Goal: Task Accomplishment & Management: Complete application form

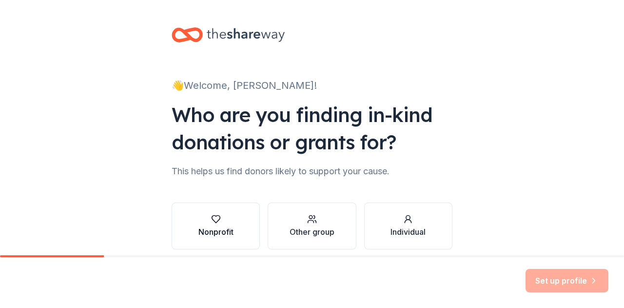
click at [240, 206] on button "Nonprofit" at bounding box center [216, 225] width 88 height 47
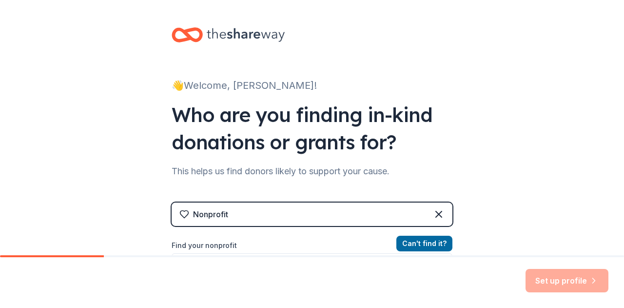
click at [474, 139] on div "👋 Welcome, [PERSON_NAME]! Who are you finding in-kind donations or grants for? …" at bounding box center [312, 208] width 624 height 417
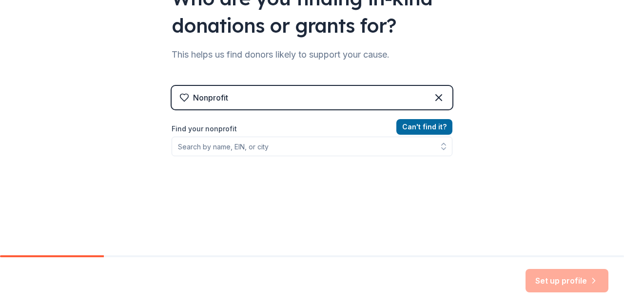
scroll to position [128, 0]
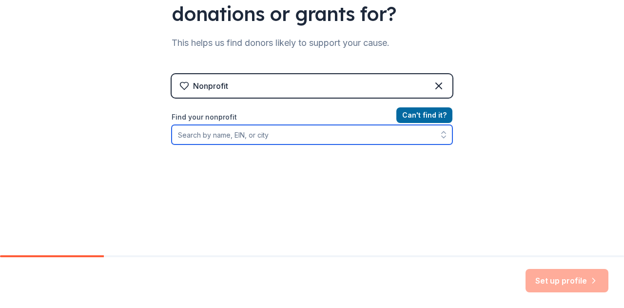
click at [268, 140] on input "Find your nonprofit" at bounding box center [312, 134] width 281 height 19
type input "c"
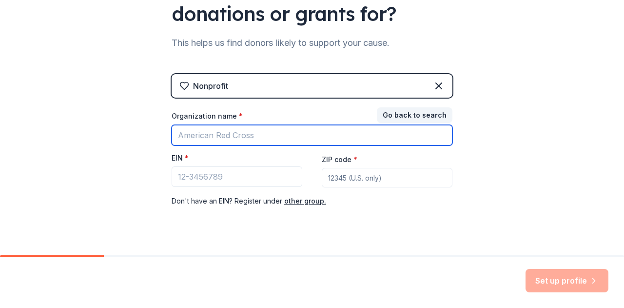
click at [268, 140] on input "Organization name *" at bounding box center [312, 135] width 281 height 20
type input "cannon road Elementary"
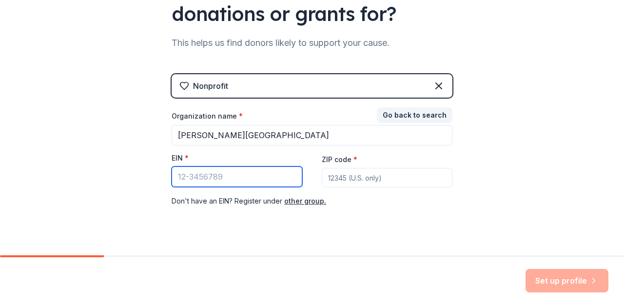
click at [257, 181] on input "EIN *" at bounding box center [237, 176] width 131 height 20
type input "[US_EMPLOYER_IDENTIFICATION_NUMBER]"
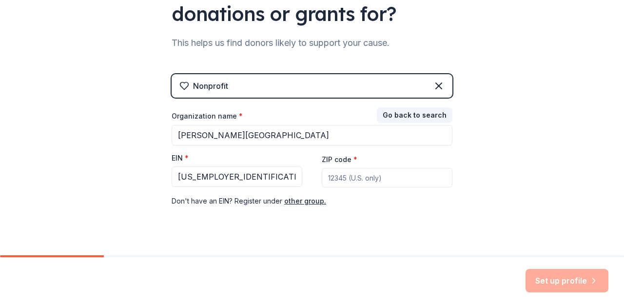
click at [344, 177] on input "ZIP code *" at bounding box center [387, 177] width 131 height 19
type input "20904"
click at [547, 281] on button "Set up profile" at bounding box center [566, 280] width 83 height 23
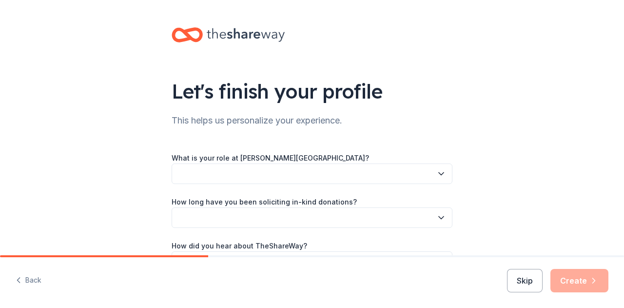
scroll to position [55, 0]
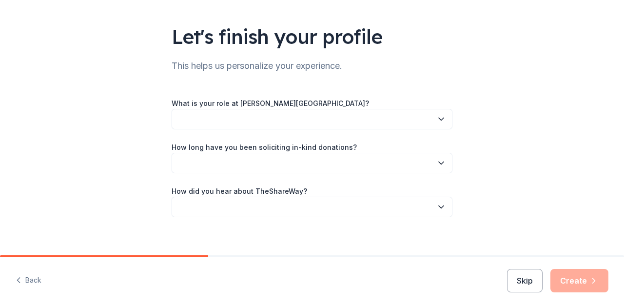
click at [398, 122] on button "button" at bounding box center [312, 119] width 281 height 20
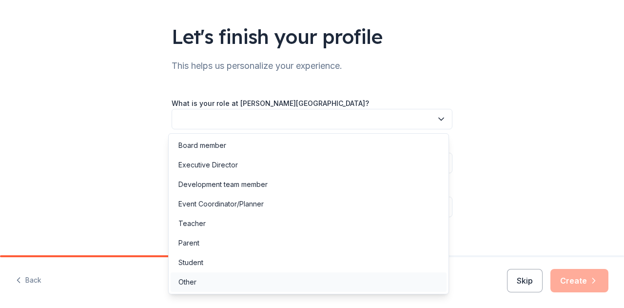
click at [206, 283] on div "Other" at bounding box center [309, 281] width 276 height 19
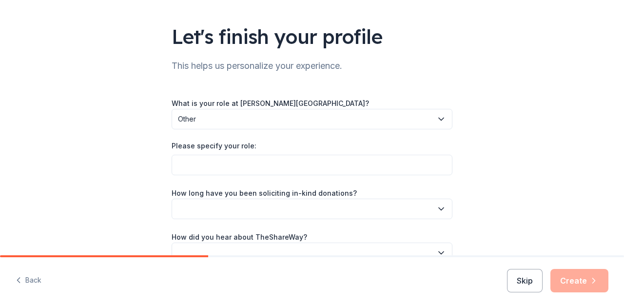
click at [235, 153] on div "Please specify your role:" at bounding box center [312, 148] width 281 height 14
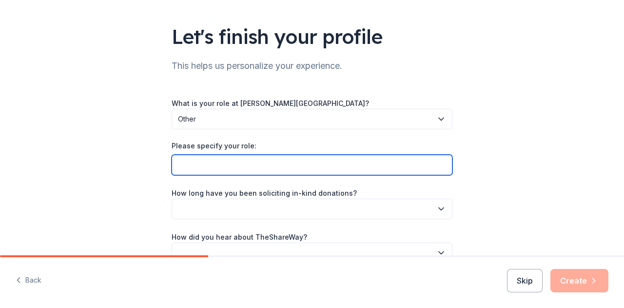
click at [234, 165] on input "Please specify your role:" at bounding box center [312, 165] width 281 height 20
type input "Community School Liaison"
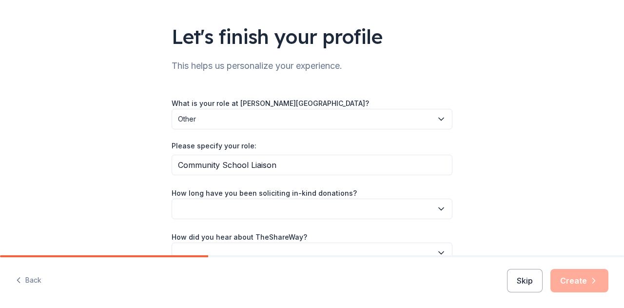
click at [270, 210] on button "button" at bounding box center [312, 208] width 281 height 20
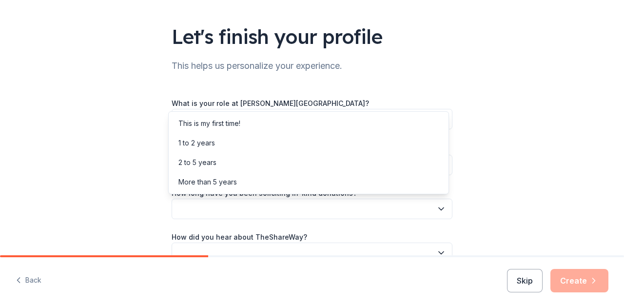
click at [523, 161] on div "Let's finish your profile This helps us personalize your experience. What is yo…" at bounding box center [312, 127] width 624 height 364
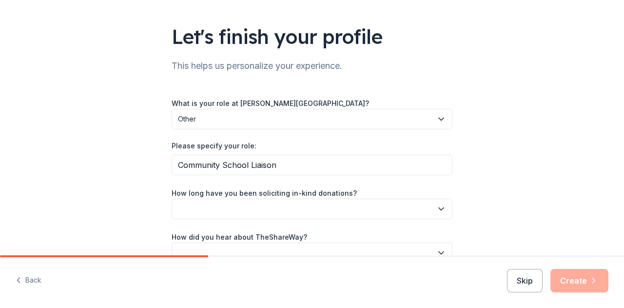
click at [407, 208] on button "button" at bounding box center [312, 208] width 281 height 20
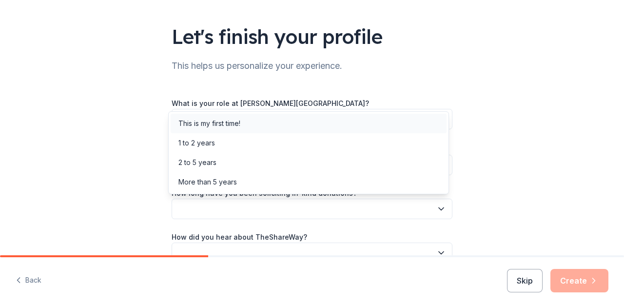
click at [335, 122] on div "This is my first time!" at bounding box center [309, 123] width 276 height 19
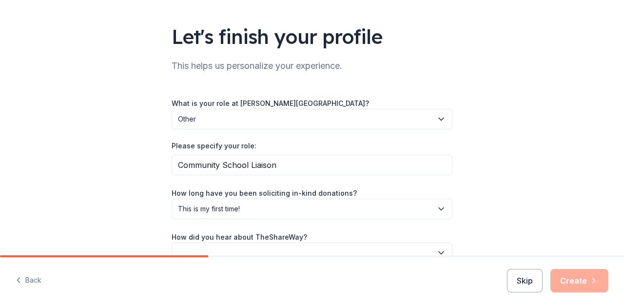
scroll to position [108, 0]
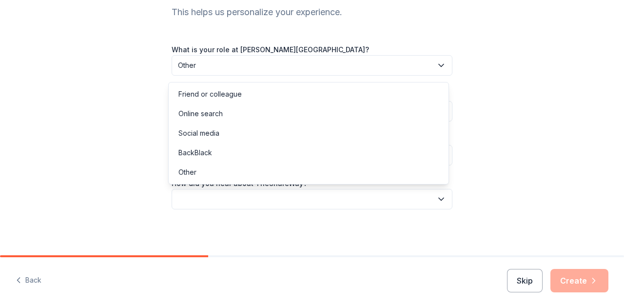
click at [416, 195] on button "button" at bounding box center [312, 199] width 281 height 20
click at [277, 112] on div "Online search" at bounding box center [309, 113] width 276 height 19
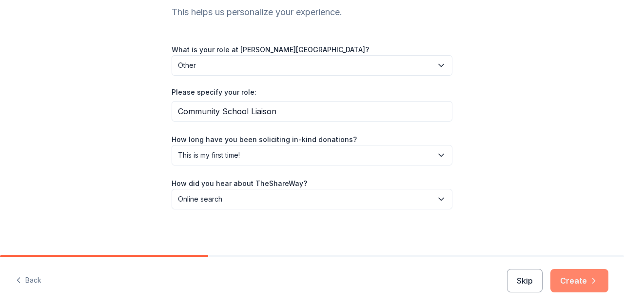
click at [591, 279] on icon "button" at bounding box center [594, 280] width 10 height 10
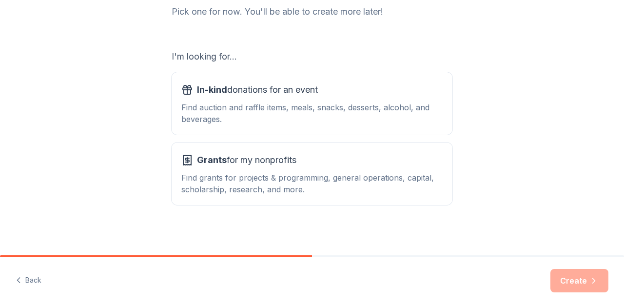
scroll to position [138, 0]
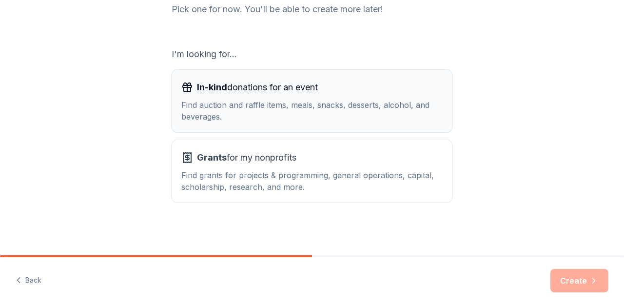
click at [401, 116] on div "Find auction and raffle items, meals, snacks, desserts, alcohol, and beverages." at bounding box center [311, 110] width 261 height 23
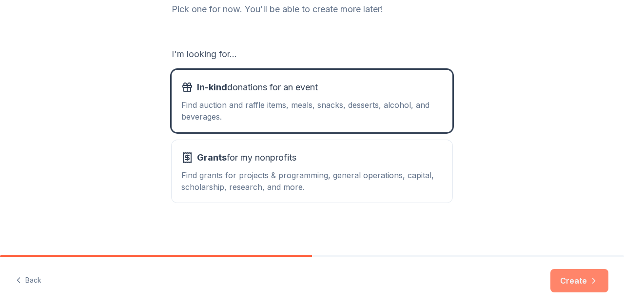
click at [586, 280] on button "Create" at bounding box center [579, 280] width 58 height 23
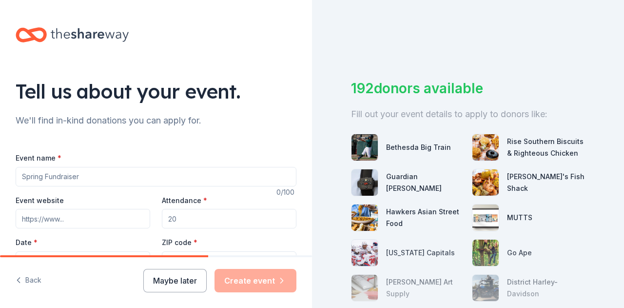
click at [223, 174] on input "Event name *" at bounding box center [156, 176] width 281 height 19
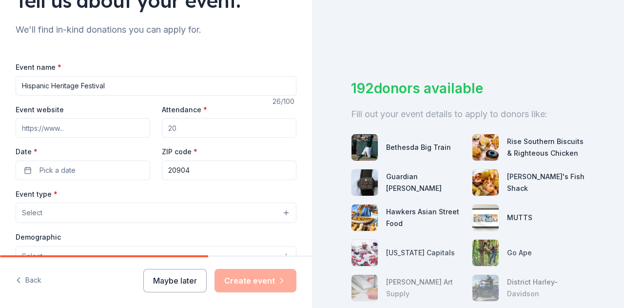
scroll to position [98, 0]
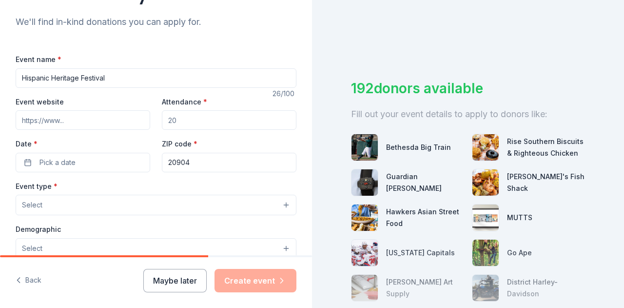
type input "Hispanic Heritage Festival"
click at [235, 121] on input "Attendance *" at bounding box center [229, 119] width 135 height 19
type input "1"
type input "200"
click at [82, 160] on button "Pick a date" at bounding box center [83, 162] width 135 height 19
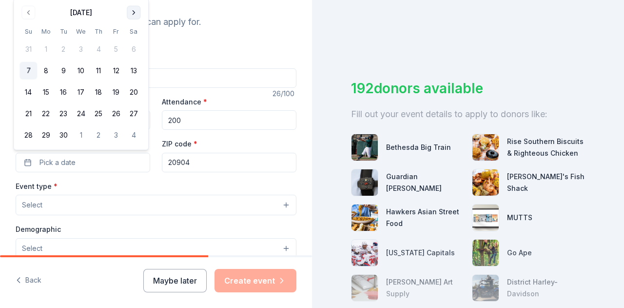
click at [132, 12] on button "Go to next month" at bounding box center [134, 13] width 14 height 14
click at [96, 114] on button "23" at bounding box center [99, 114] width 18 height 18
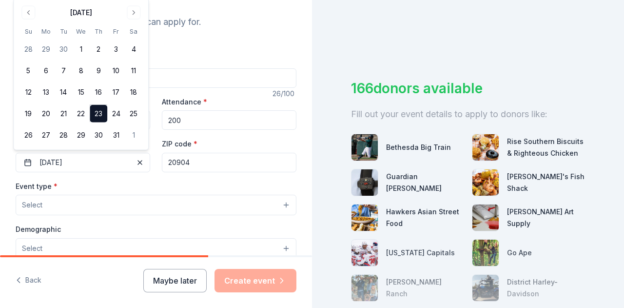
click at [162, 204] on button "Select" at bounding box center [156, 204] width 281 height 20
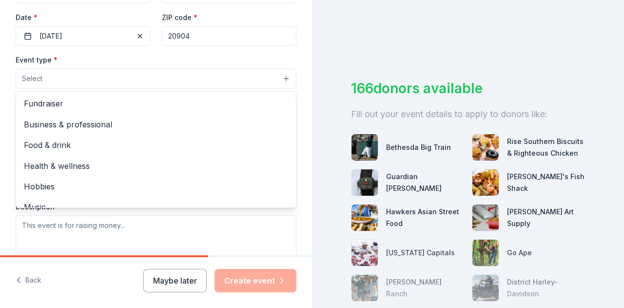
scroll to position [32, 0]
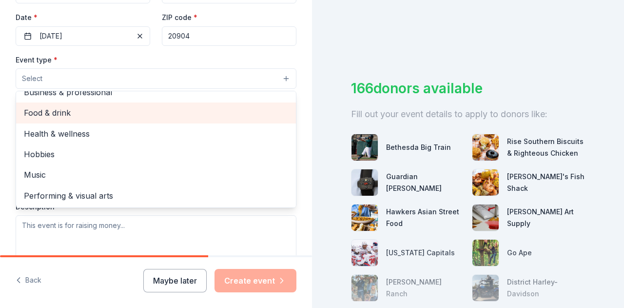
click at [81, 106] on span "Food & drink" at bounding box center [156, 112] width 264 height 13
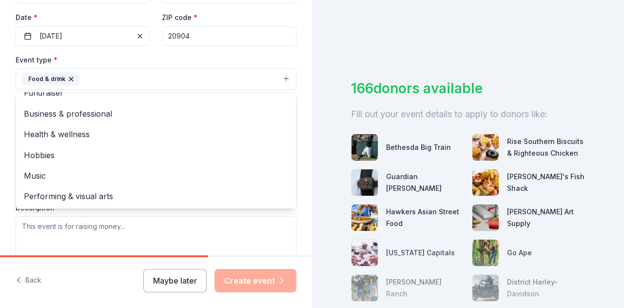
click at [328, 77] on div "Tell us about your event. We'll find in-kind donations you can apply for. Event…" at bounding box center [312, 154] width 624 height 308
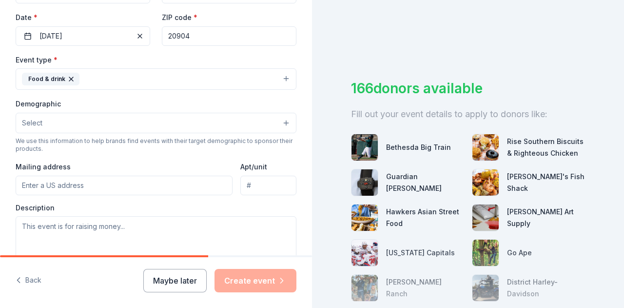
click at [160, 123] on button "Select" at bounding box center [156, 123] width 281 height 20
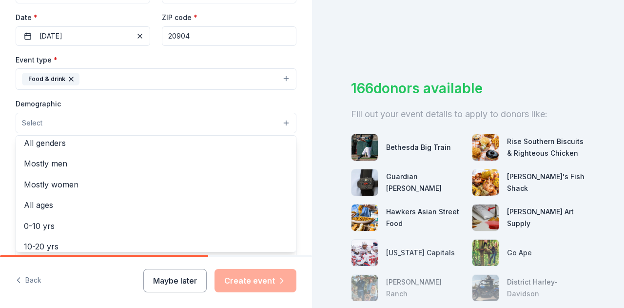
scroll to position [0, 0]
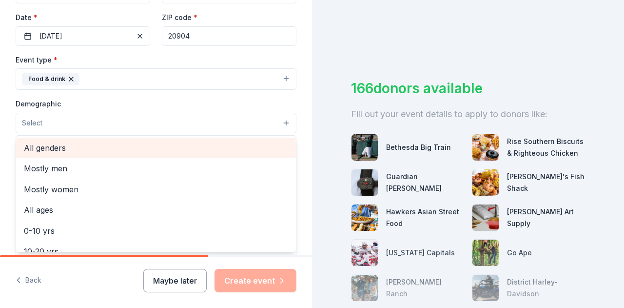
click at [46, 149] on span "All genders" at bounding box center [156, 147] width 264 height 13
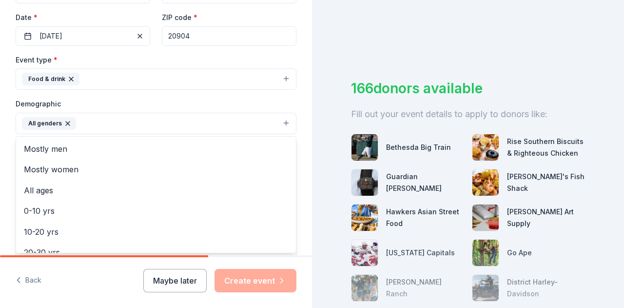
click at [318, 61] on div "Tell us about your event. We'll find in-kind donations you can apply for. Event…" at bounding box center [312, 154] width 624 height 308
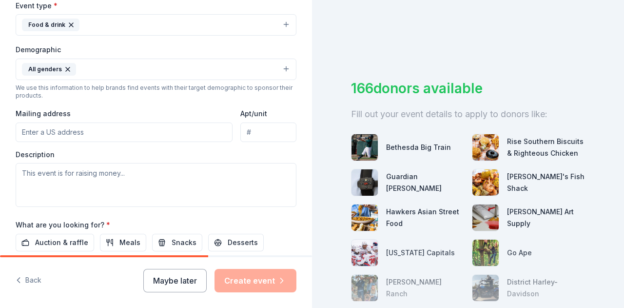
scroll to position [282, 0]
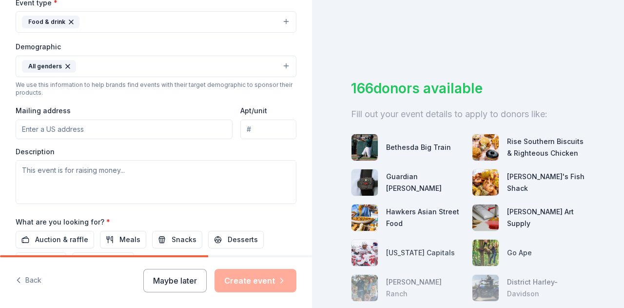
click at [157, 132] on input "Mailing address" at bounding box center [124, 128] width 217 height 19
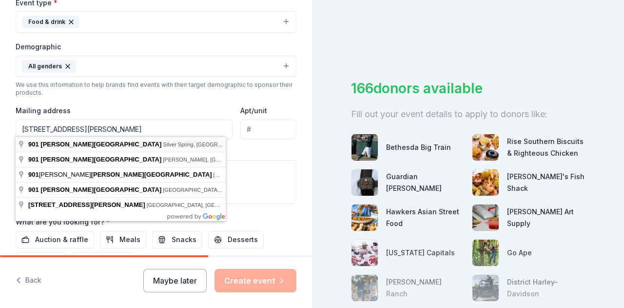
type input "901 Cannon Road, Silver Spring, MD, 20904"
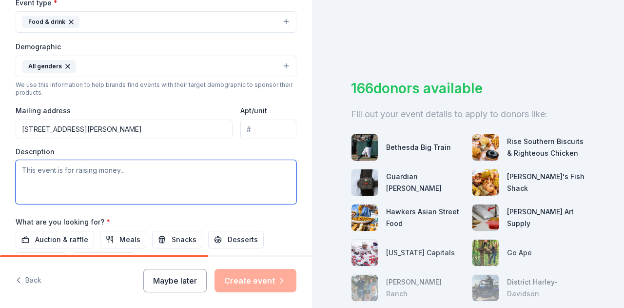
click at [127, 179] on textarea at bounding box center [156, 182] width 281 height 44
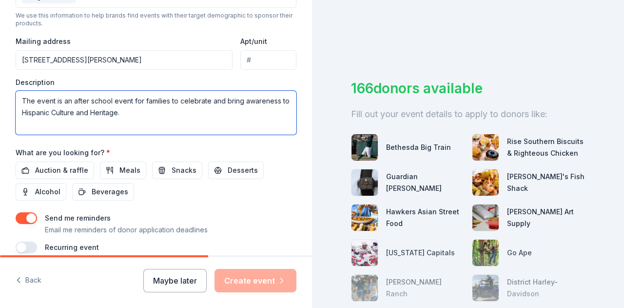
scroll to position [354, 0]
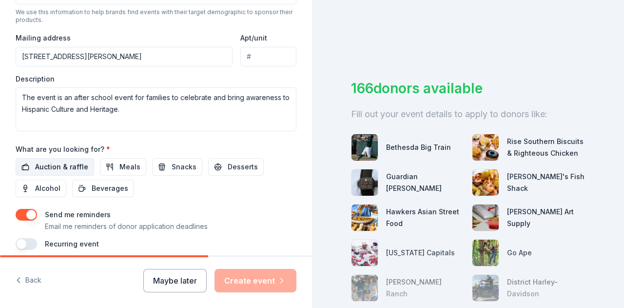
click at [57, 169] on span "Auction & raffle" at bounding box center [61, 167] width 53 height 12
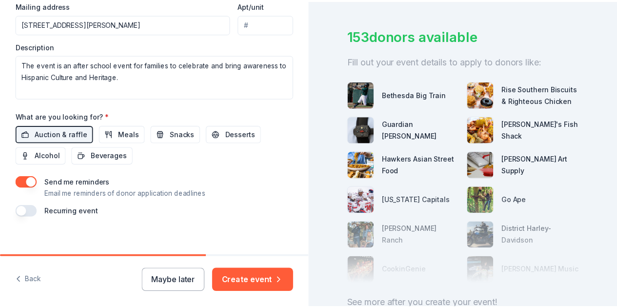
scroll to position [393, 0]
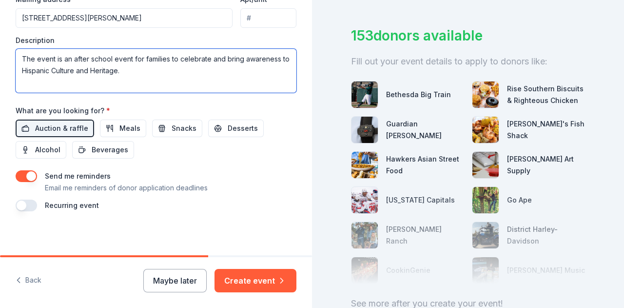
click at [194, 77] on textarea "The event is an after school event for families to celebrate and bring awarenes…" at bounding box center [156, 71] width 281 height 44
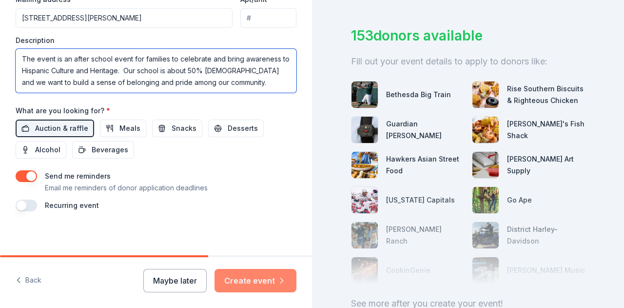
type textarea "The event is an after school event for families to celebrate and bring awarenes…"
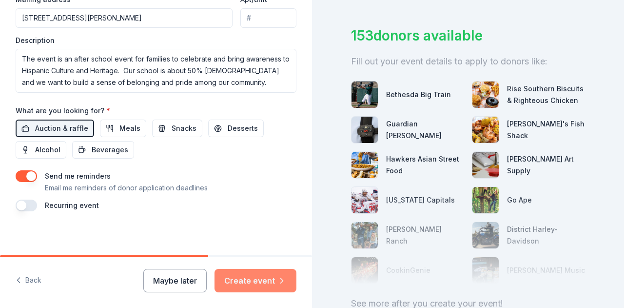
click at [256, 278] on button "Create event" at bounding box center [255, 280] width 82 height 23
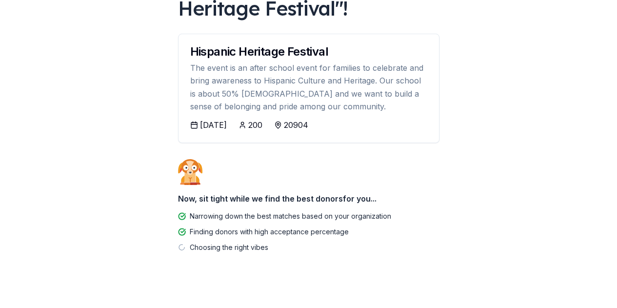
scroll to position [97, 0]
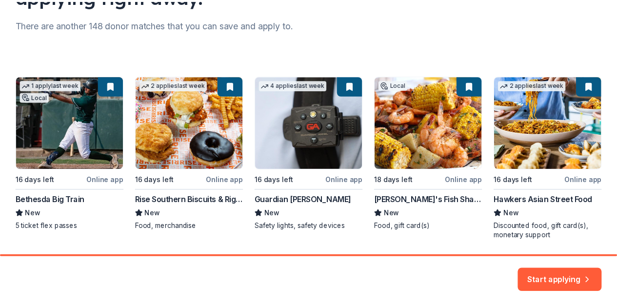
scroll to position [127, 0]
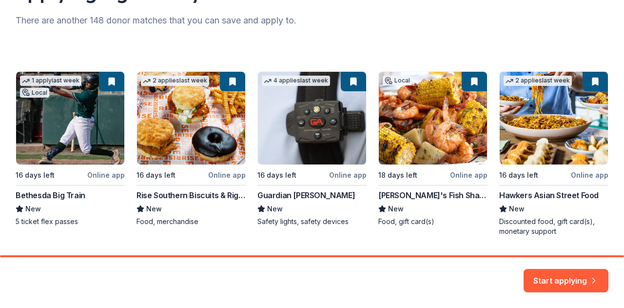
click at [61, 134] on div "1 apply last week Local 16 days left Online app Bethesda Big Train New 5 ticket…" at bounding box center [312, 153] width 593 height 165
click at [52, 193] on div "1 apply last week Local 16 days left Online app Bethesda Big Train New 5 ticket…" at bounding box center [312, 153] width 593 height 165
click at [81, 146] on div "1 apply last week Local 16 days left Online app Bethesda Big Train New 5 ticket…" at bounding box center [312, 153] width 593 height 165
click at [564, 277] on button "Start applying" at bounding box center [565, 274] width 85 height 23
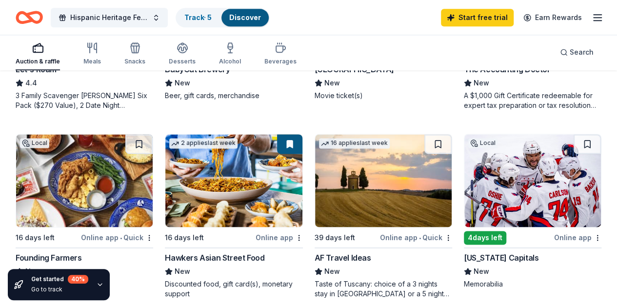
scroll to position [589, 0]
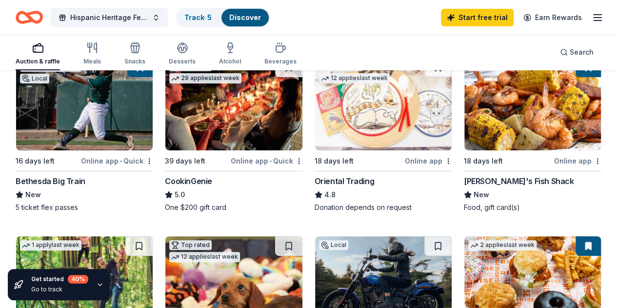
scroll to position [127, 0]
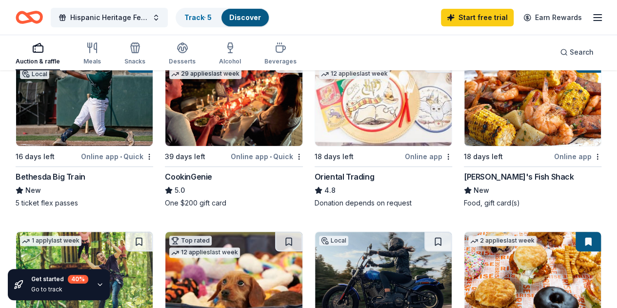
click at [315, 113] on img at bounding box center [383, 99] width 136 height 93
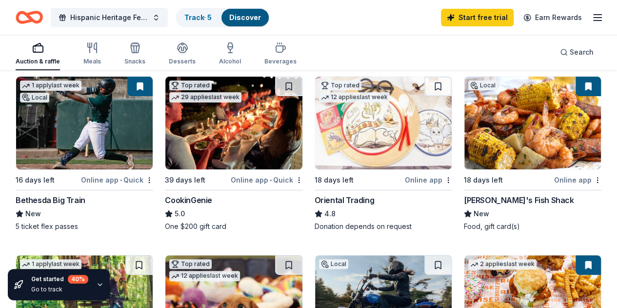
scroll to position [0, 0]
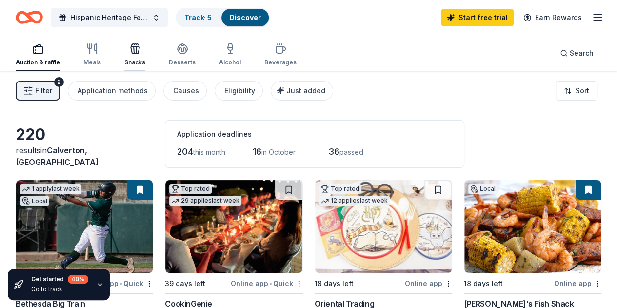
click at [145, 62] on div "Snacks" at bounding box center [134, 62] width 21 height 8
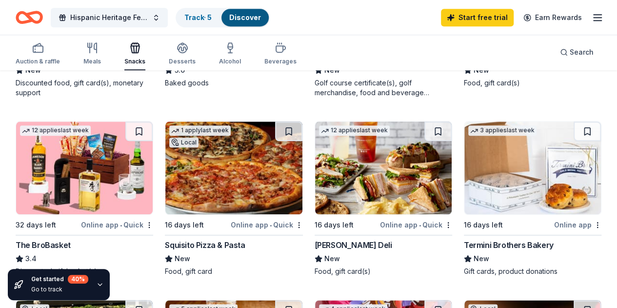
scroll to position [422, 0]
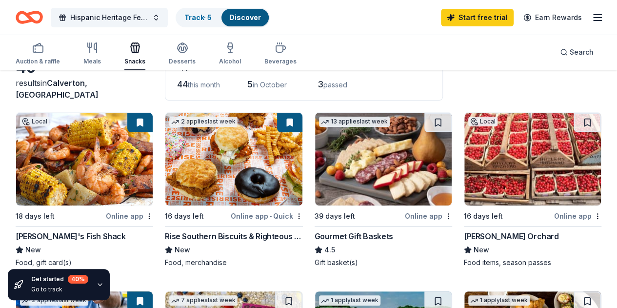
scroll to position [54, 0]
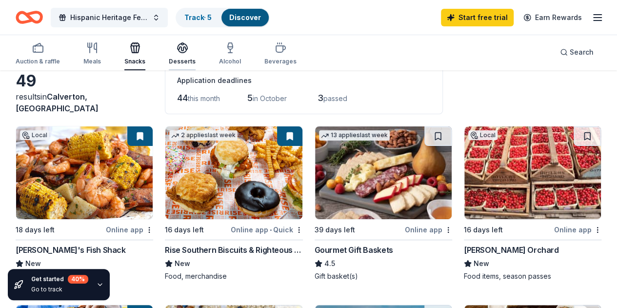
click at [183, 50] on icon "button" at bounding box center [182, 50] width 9 height 3
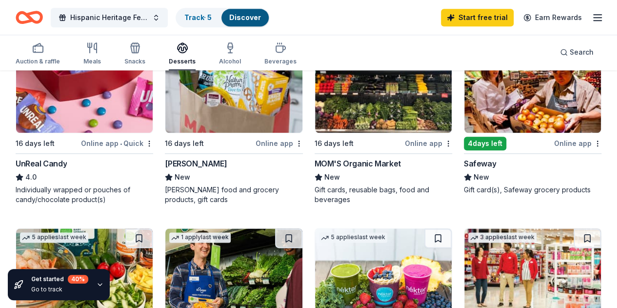
scroll to position [501, 0]
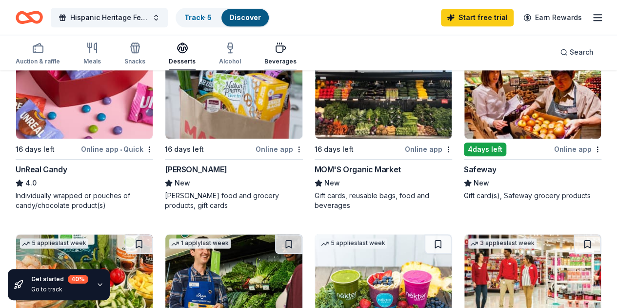
click at [291, 67] on button "Beverages" at bounding box center [280, 54] width 32 height 32
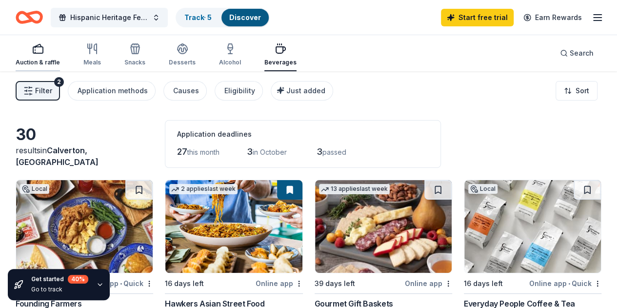
click at [35, 52] on icon "button" at bounding box center [35, 52] width 0 height 1
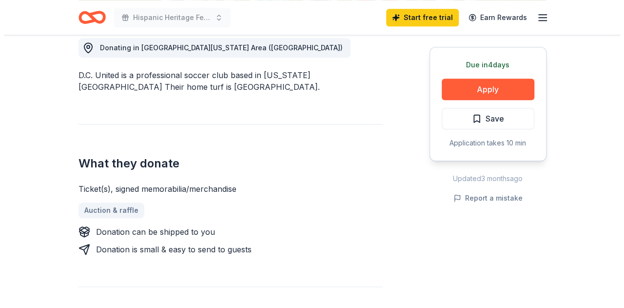
scroll to position [286, 0]
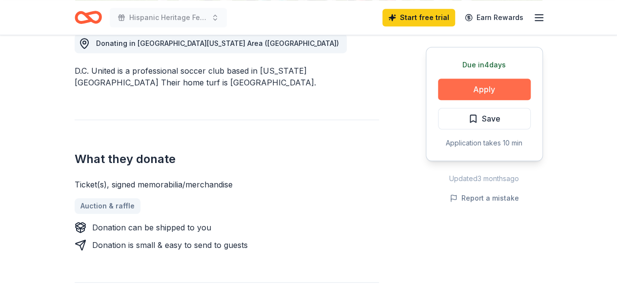
click at [506, 86] on button "Apply" at bounding box center [484, 88] width 93 height 21
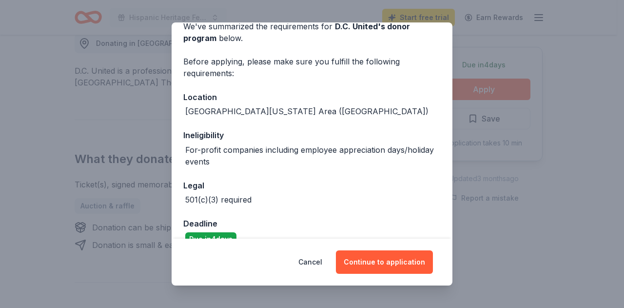
scroll to position [67, 0]
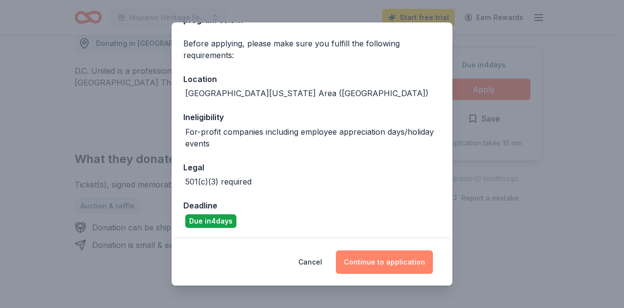
click at [403, 256] on button "Continue to application" at bounding box center [384, 261] width 97 height 23
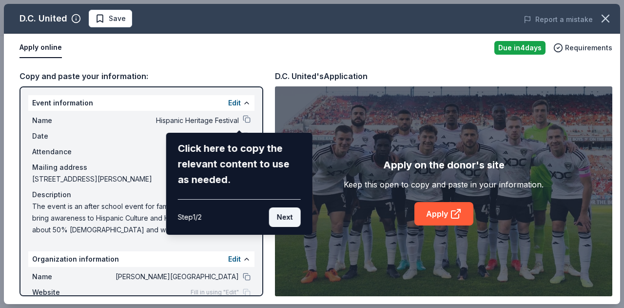
click at [293, 219] on button "Next" at bounding box center [285, 216] width 32 height 19
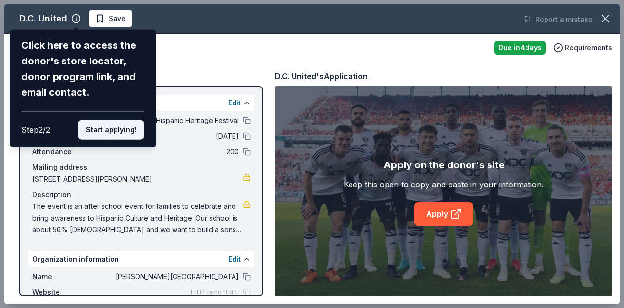
click at [120, 132] on button "Start applying!" at bounding box center [111, 129] width 66 height 19
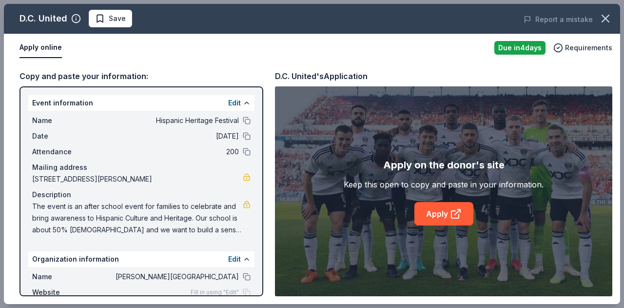
scroll to position [58, 0]
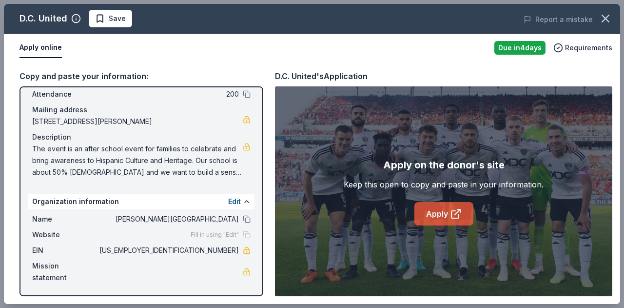
click at [451, 216] on icon at bounding box center [454, 214] width 7 height 7
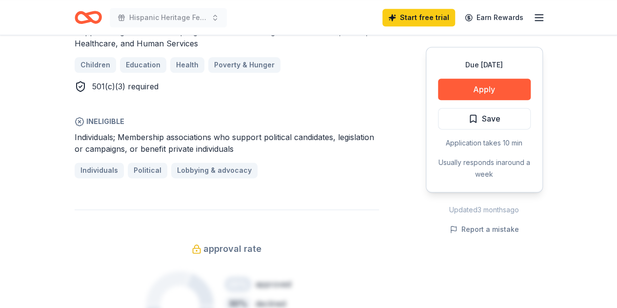
scroll to position [564, 0]
